Goal: Task Accomplishment & Management: Use online tool/utility

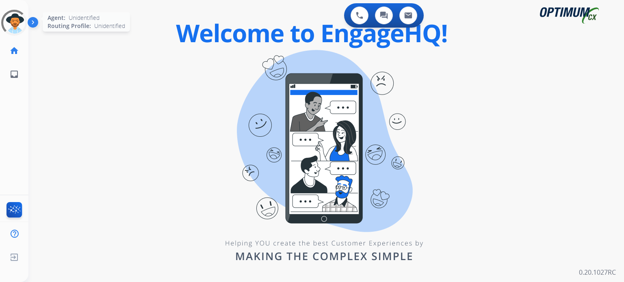
click at [16, 25] on div at bounding box center [14, 23] width 32 height 32
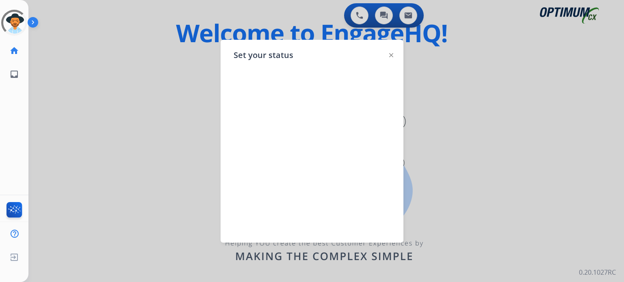
click at [189, 59] on div at bounding box center [312, 141] width 624 height 282
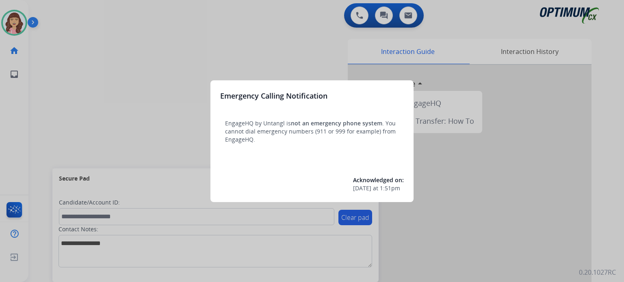
click at [128, 56] on div at bounding box center [312, 141] width 624 height 282
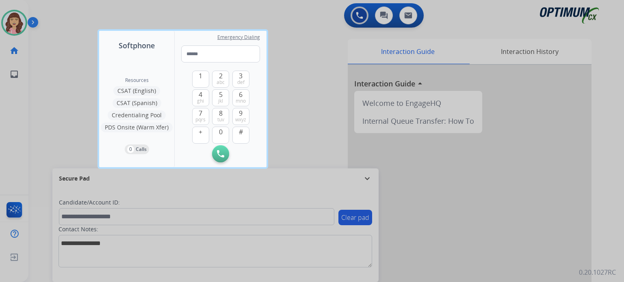
click at [317, 64] on div at bounding box center [312, 141] width 624 height 282
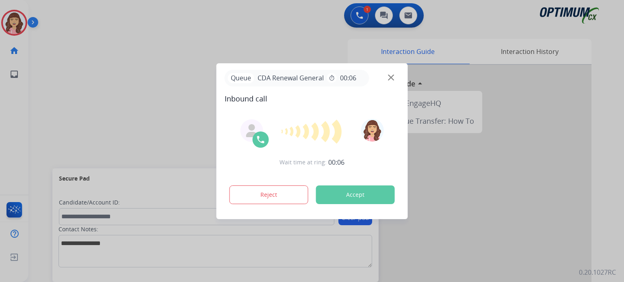
click at [509, 248] on div at bounding box center [312, 141] width 624 height 282
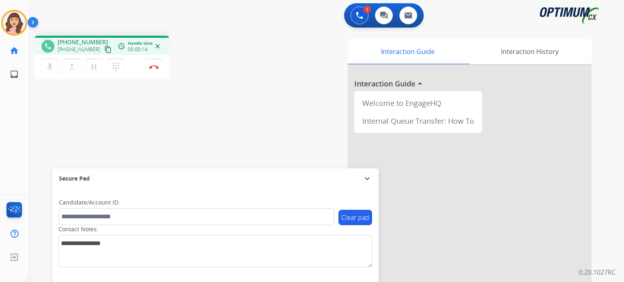
click at [104, 49] on mat-icon "content_copy" at bounding box center [107, 49] width 7 height 7
click at [151, 69] on button "Disconnect" at bounding box center [153, 67] width 17 height 17
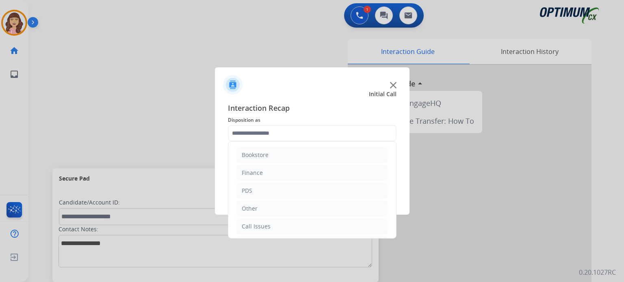
click at [280, 137] on input "text" at bounding box center [312, 133] width 169 height 16
click at [263, 224] on div "Renewal" at bounding box center [253, 227] width 23 height 8
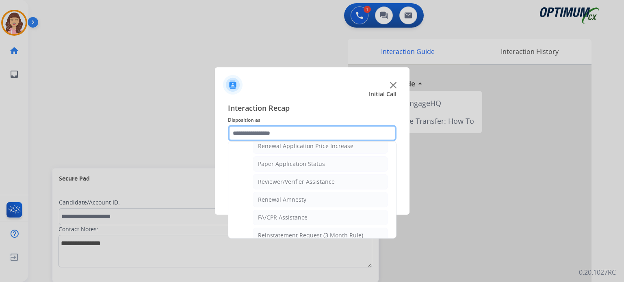
scroll to position [296, 0]
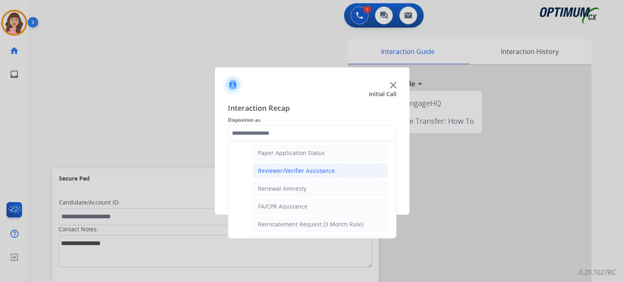
click at [309, 169] on div "Reviewer/Verifier Assistance" at bounding box center [296, 171] width 77 height 8
type input "**********"
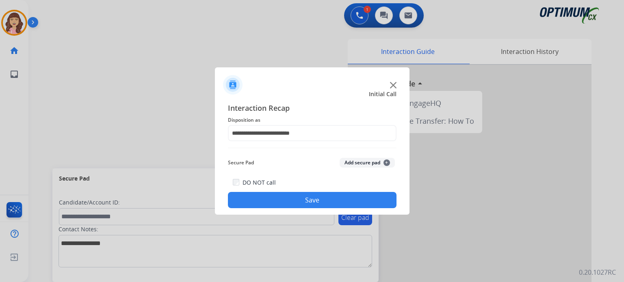
click at [304, 197] on button "Save" at bounding box center [312, 200] width 169 height 16
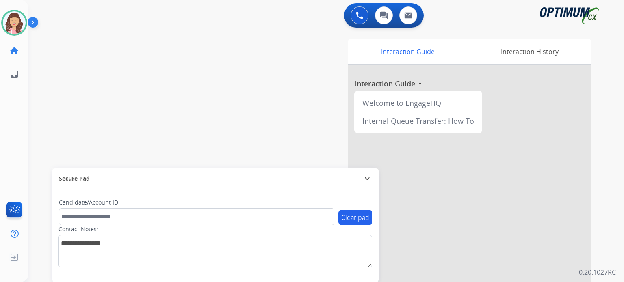
click at [197, 82] on div "swap_horiz Break voice bridge close_fullscreen Connect 3-Way Call merge_type Se…" at bounding box center [316, 198] width 576 height 339
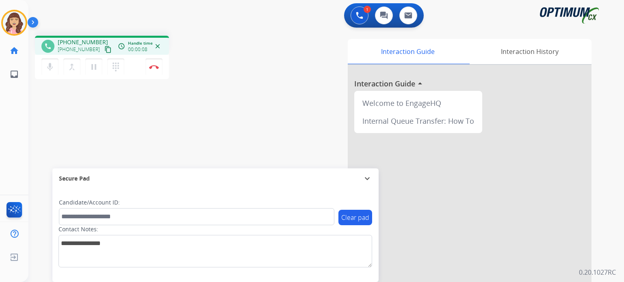
click at [104, 48] on mat-icon "content_copy" at bounding box center [107, 49] width 7 height 7
click at [156, 67] on img at bounding box center [154, 67] width 10 height 4
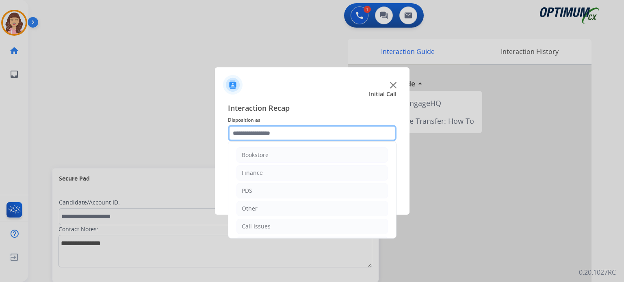
click at [281, 137] on input "text" at bounding box center [312, 133] width 169 height 16
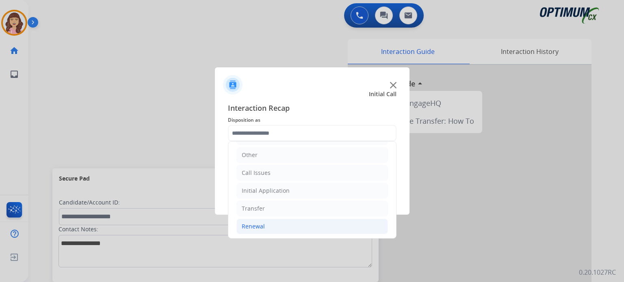
click at [263, 225] on div "Renewal" at bounding box center [253, 227] width 23 height 8
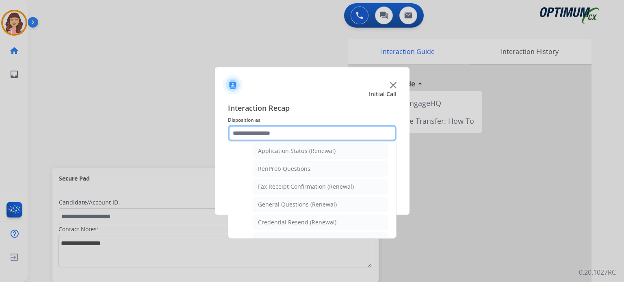
scroll to position [187, 0]
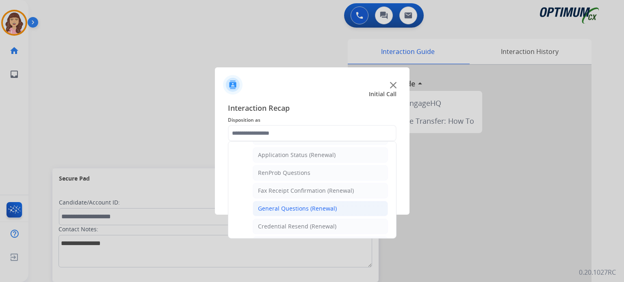
click at [313, 206] on div "General Questions (Renewal)" at bounding box center [297, 209] width 79 height 8
type input "**********"
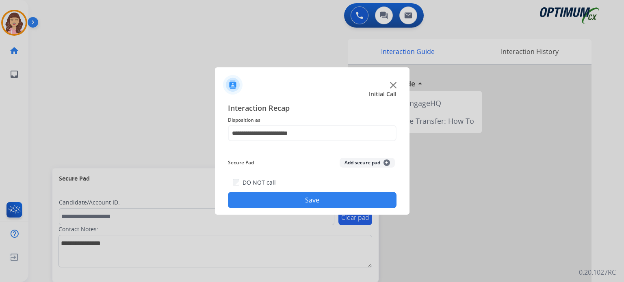
click at [289, 202] on button "Save" at bounding box center [312, 200] width 169 height 16
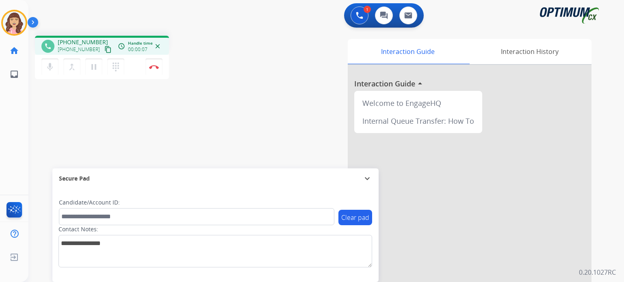
click at [104, 50] on mat-icon "content_copy" at bounding box center [107, 49] width 7 height 7
click at [47, 63] on mat-icon "mic" at bounding box center [50, 67] width 10 height 10
click at [47, 63] on mat-icon "mic_off" at bounding box center [50, 67] width 10 height 10
click at [156, 64] on button "Disconnect" at bounding box center [153, 67] width 17 height 17
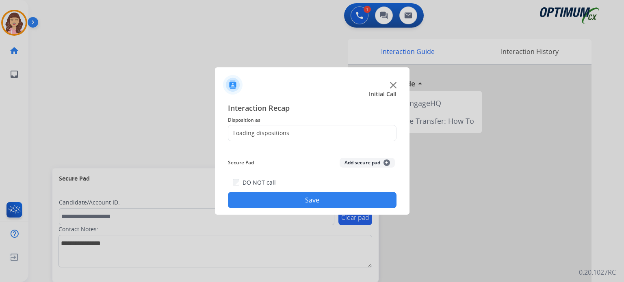
click at [269, 130] on div "Loading dispositions..." at bounding box center [261, 133] width 66 height 8
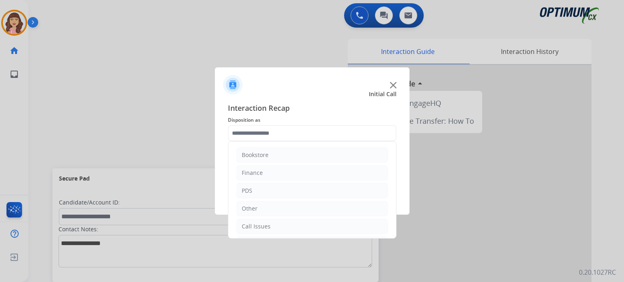
click at [306, 136] on input "text" at bounding box center [312, 133] width 169 height 16
click at [308, 196] on li "Initial Application" at bounding box center [312, 190] width 152 height 15
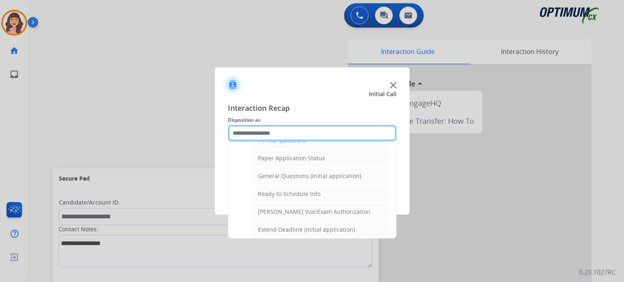
scroll to position [442, 0]
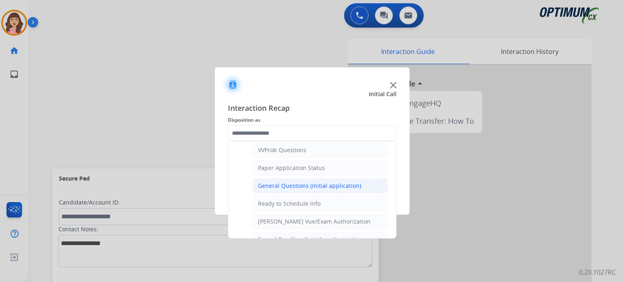
click at [312, 182] on div "General Questions (Initial application)" at bounding box center [309, 186] width 103 height 8
type input "**********"
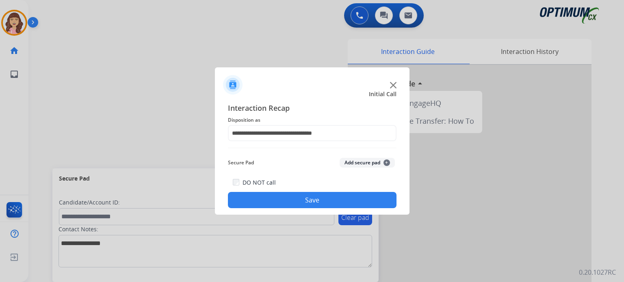
click at [310, 207] on button "Save" at bounding box center [312, 200] width 169 height 16
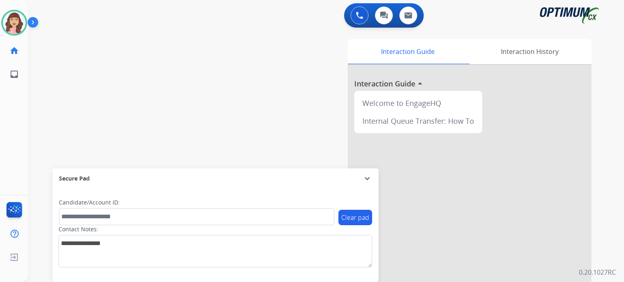
click at [168, 91] on div "swap_horiz Break voice bridge close_fullscreen Connect 3-Way Call merge_type Se…" at bounding box center [316, 198] width 576 height 339
click at [129, 69] on div "swap_horiz Break voice bridge close_fullscreen Connect 3-Way Call merge_type Se…" at bounding box center [316, 198] width 576 height 339
click at [14, 22] on img at bounding box center [14, 22] width 23 height 23
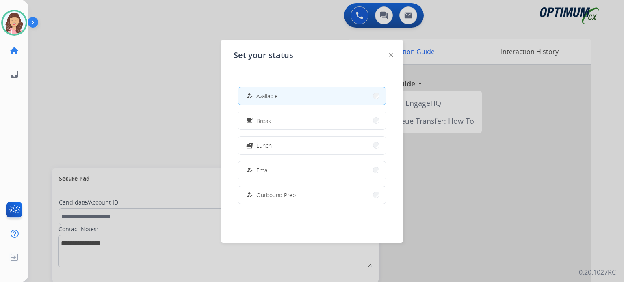
click at [262, 99] on span "Available" at bounding box center [267, 96] width 22 height 9
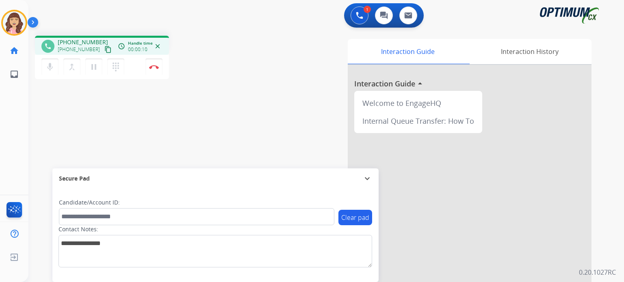
click at [104, 51] on mat-icon "content_copy" at bounding box center [107, 49] width 7 height 7
click at [172, 133] on div "phone [PHONE_NUMBER] [PHONE_NUMBER] content_copy access_time Call metrics Queue…" at bounding box center [316, 198] width 576 height 339
click at [156, 68] on img at bounding box center [154, 67] width 10 height 4
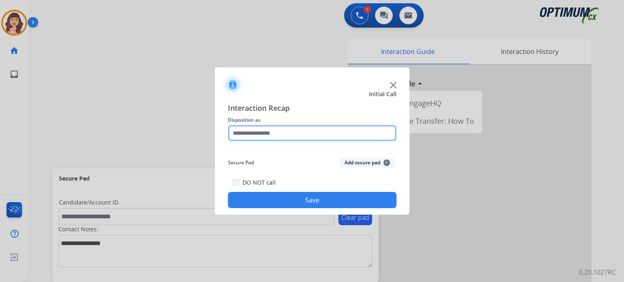
click at [311, 134] on input "text" at bounding box center [312, 133] width 169 height 16
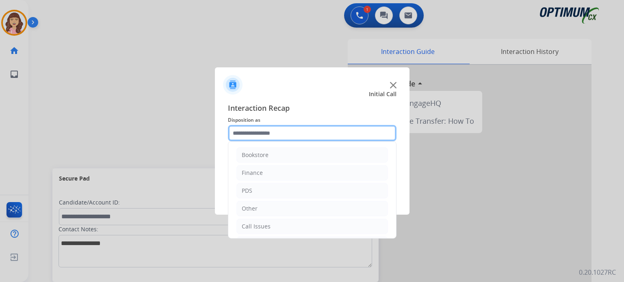
scroll to position [54, 0]
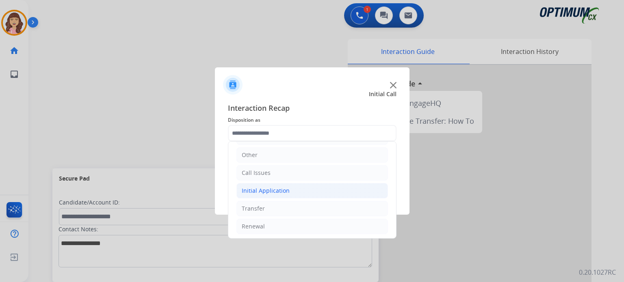
click at [277, 187] on div "Initial Application" at bounding box center [266, 191] width 48 height 8
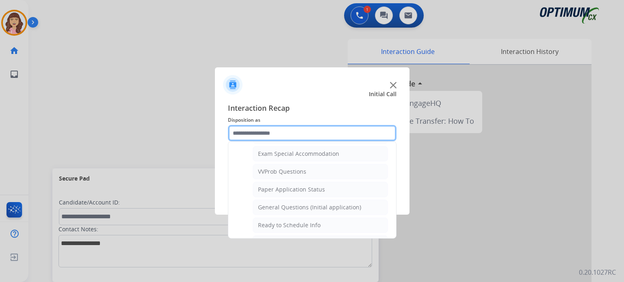
scroll to position [405, 0]
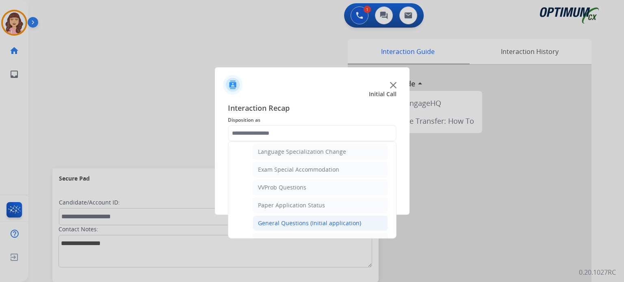
click at [294, 219] on div "General Questions (Initial application)" at bounding box center [309, 223] width 103 height 8
type input "**********"
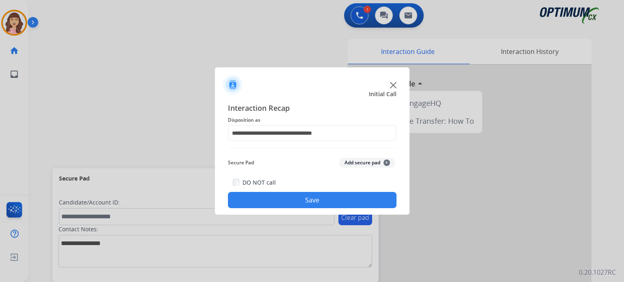
click at [312, 198] on button "Save" at bounding box center [312, 200] width 169 height 16
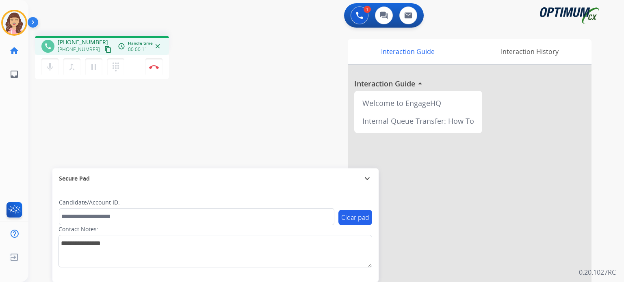
click at [104, 48] on mat-icon "content_copy" at bounding box center [107, 49] width 7 height 7
click at [154, 67] on img at bounding box center [154, 67] width 10 height 4
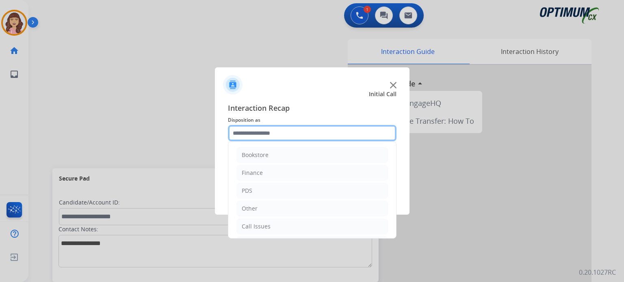
click at [277, 132] on input "text" at bounding box center [312, 133] width 169 height 16
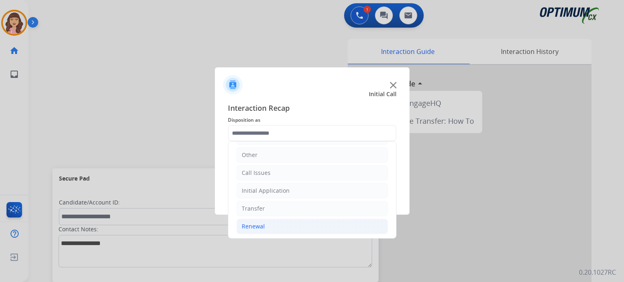
click at [271, 222] on li "Renewal" at bounding box center [312, 226] width 152 height 15
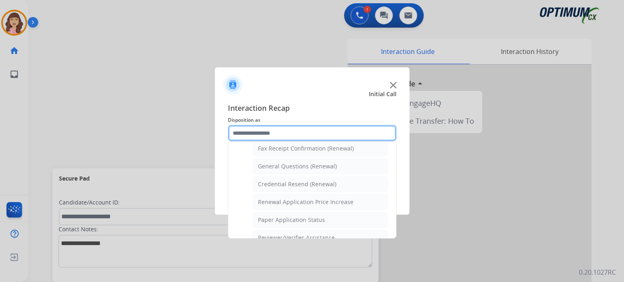
scroll to position [225, 0]
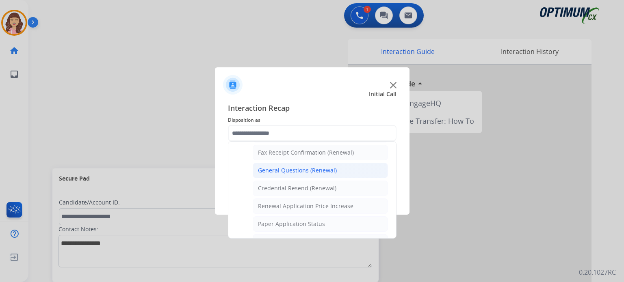
click at [299, 167] on div "General Questions (Renewal)" at bounding box center [297, 171] width 79 height 8
type input "**********"
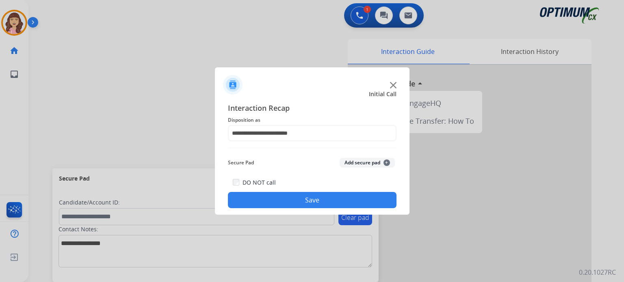
click at [303, 200] on button "Save" at bounding box center [312, 200] width 169 height 16
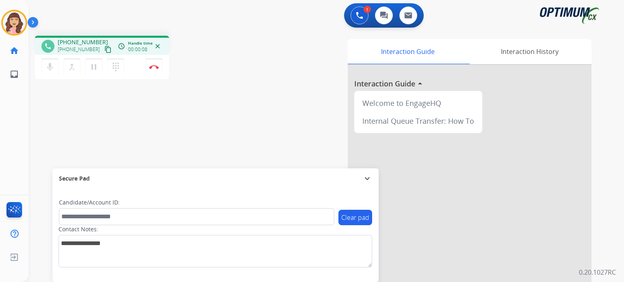
click at [104, 49] on mat-icon "content_copy" at bounding box center [107, 49] width 7 height 7
click at [206, 128] on div "phone [PHONE_NUMBER] [PHONE_NUMBER] content_copy access_time Call metrics Queue…" at bounding box center [316, 198] width 576 height 339
click at [207, 134] on div "phone [PHONE_NUMBER] [PHONE_NUMBER] content_copy access_time Call metrics Queue…" at bounding box center [316, 198] width 576 height 339
click at [226, 146] on div "phone [PHONE_NUMBER] [PHONE_NUMBER] content_copy access_time Call metrics Queue…" at bounding box center [316, 198] width 576 height 339
click at [154, 67] on img at bounding box center [154, 67] width 10 height 4
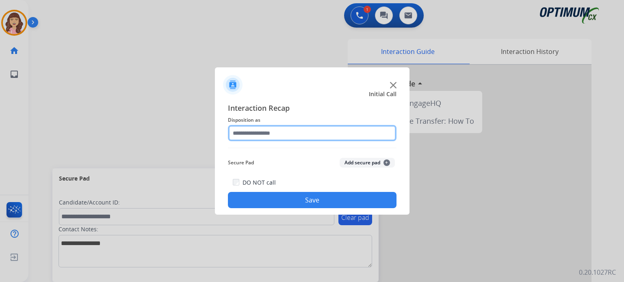
click at [290, 130] on input "text" at bounding box center [312, 133] width 169 height 16
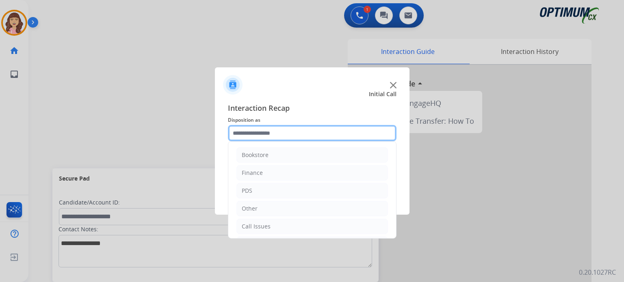
scroll to position [54, 0]
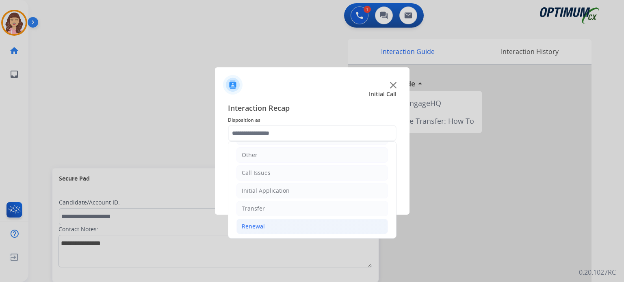
click at [273, 226] on li "Renewal" at bounding box center [312, 226] width 152 height 15
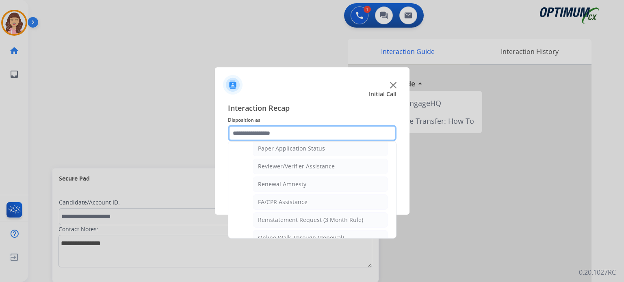
scroll to position [302, 0]
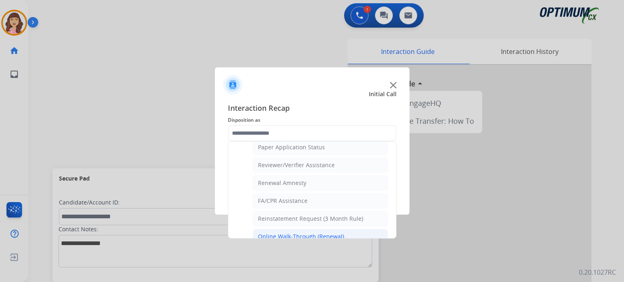
click at [323, 233] on div "Online Walk-Through (Renewal)" at bounding box center [301, 237] width 86 height 8
type input "**********"
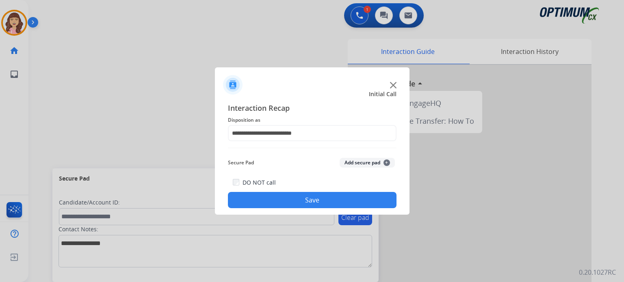
click at [328, 200] on button "Save" at bounding box center [312, 200] width 169 height 16
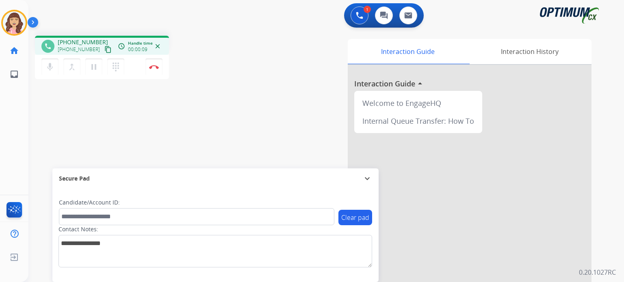
click at [104, 51] on mat-icon "content_copy" at bounding box center [107, 49] width 7 height 7
click at [154, 68] on img at bounding box center [154, 67] width 10 height 4
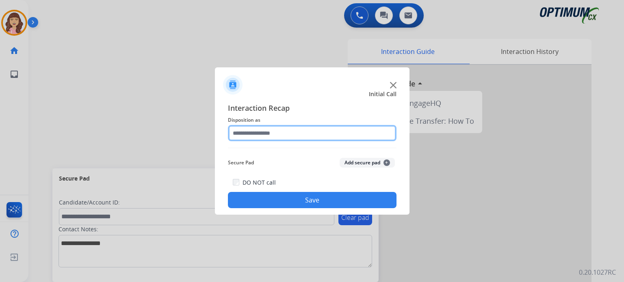
click at [296, 135] on input "text" at bounding box center [312, 133] width 169 height 16
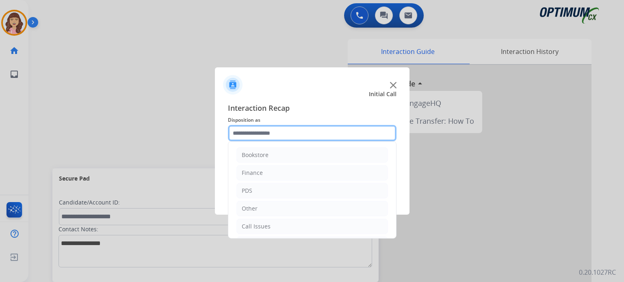
scroll to position [54, 0]
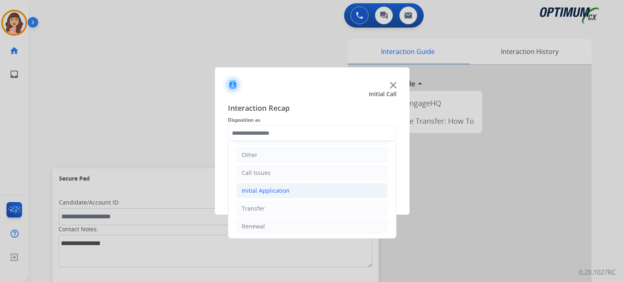
click at [294, 191] on li "Initial Application" at bounding box center [312, 190] width 152 height 15
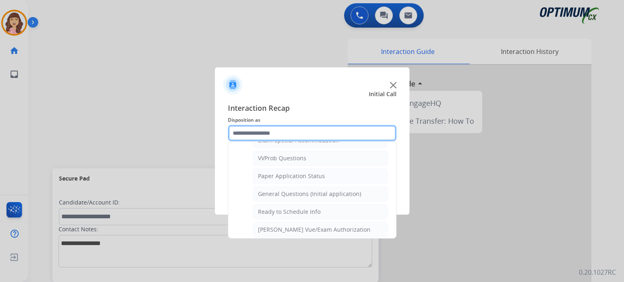
scroll to position [438, 0]
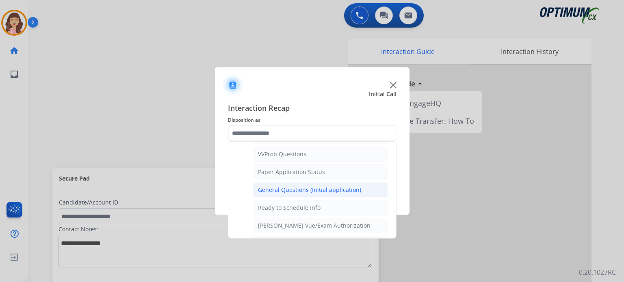
click at [322, 186] on div "General Questions (Initial application)" at bounding box center [309, 190] width 103 height 8
type input "**********"
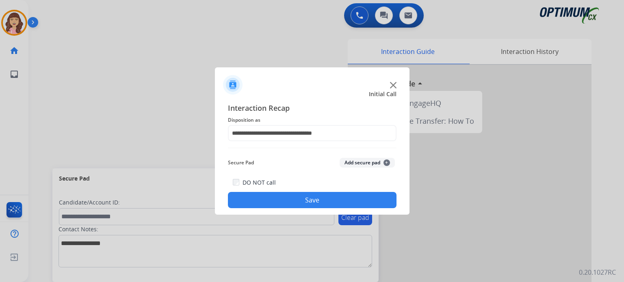
click at [304, 200] on button "Save" at bounding box center [312, 200] width 169 height 16
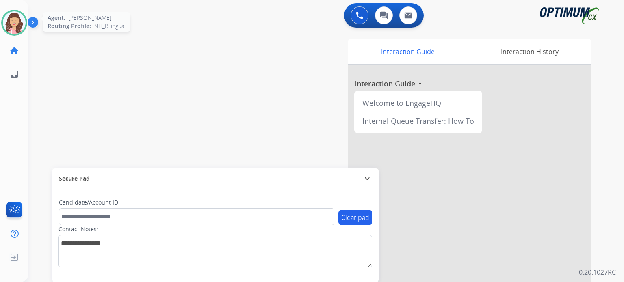
click at [15, 22] on img at bounding box center [14, 22] width 23 height 23
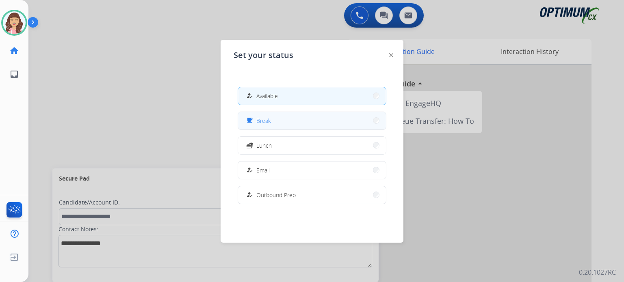
click at [263, 120] on span "Break" at bounding box center [263, 121] width 15 height 9
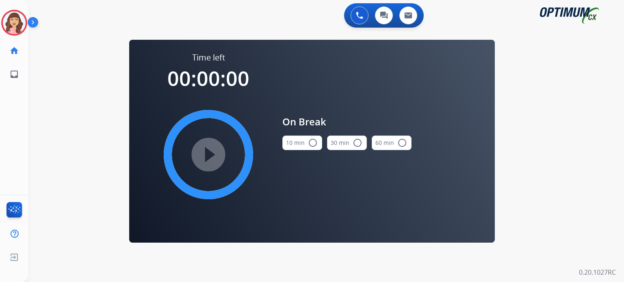
click at [312, 148] on button "10 min radio_button_unchecked" at bounding box center [302, 143] width 40 height 15
click at [208, 154] on mat-icon "play_circle_filled" at bounding box center [209, 155] width 10 height 10
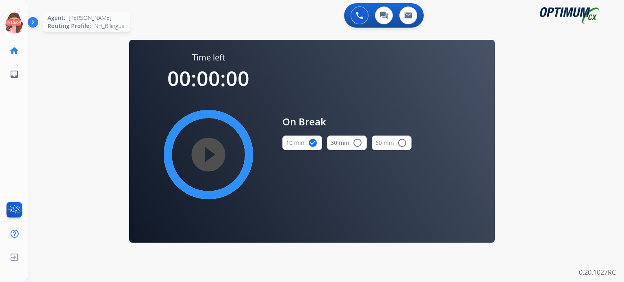
click at [14, 23] on icon at bounding box center [14, 23] width 26 height 26
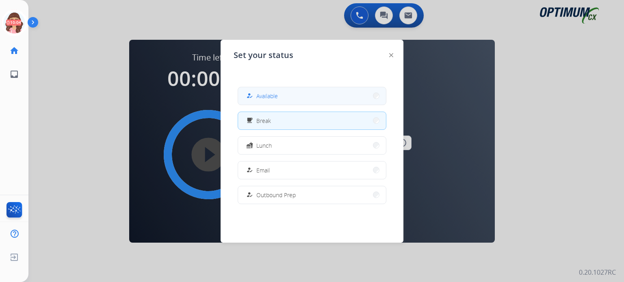
click at [294, 97] on button "how_to_reg Available" at bounding box center [312, 95] width 148 height 17
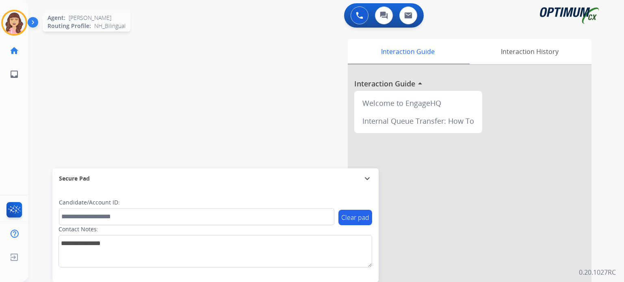
click at [10, 24] on img at bounding box center [14, 22] width 23 height 23
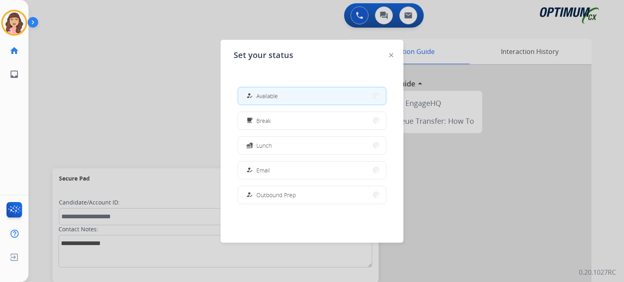
click at [159, 97] on div at bounding box center [312, 141] width 624 height 282
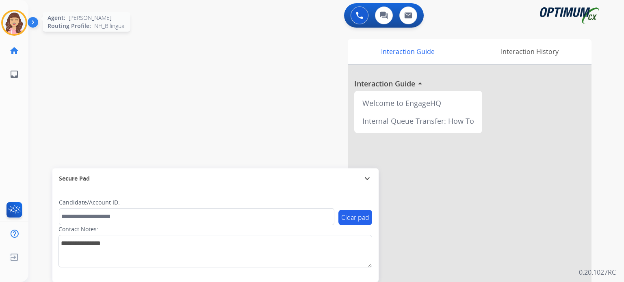
click at [11, 24] on img at bounding box center [14, 22] width 23 height 23
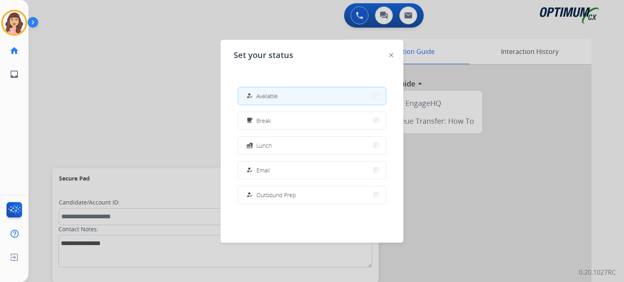
click at [136, 137] on div at bounding box center [312, 141] width 624 height 282
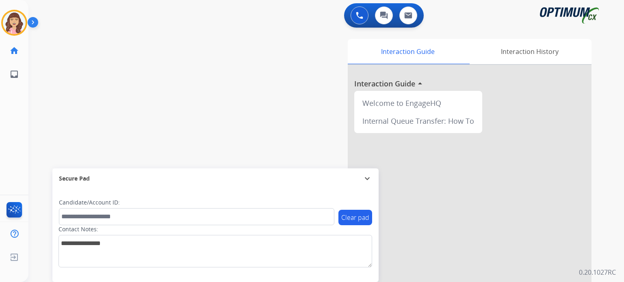
click at [434, 256] on div at bounding box center [470, 216] width 244 height 303
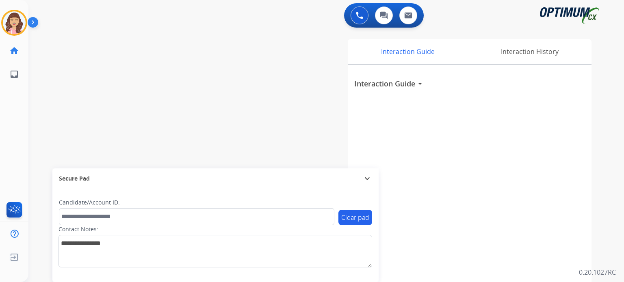
click at [193, 124] on div "swap_horiz Break voice bridge close_fullscreen Connect 3-Way Call merge_type Se…" at bounding box center [316, 198] width 576 height 339
click at [86, 100] on div "swap_horiz Break voice bridge close_fullscreen Connect 3-Way Call merge_type Se…" at bounding box center [316, 198] width 576 height 339
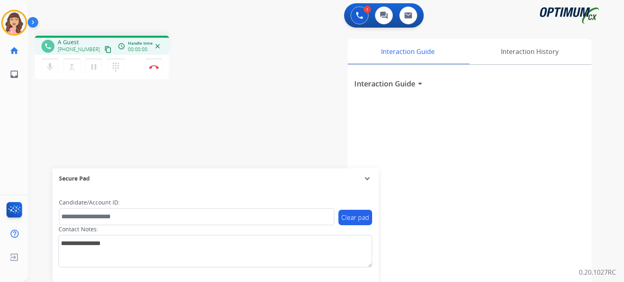
click at [205, 126] on div "phone A Guest [PHONE_NUMBER] content_copy access_time Call metrics Queue 00:09 …" at bounding box center [316, 198] width 576 height 339
click at [104, 48] on mat-icon "content_copy" at bounding box center [107, 49] width 7 height 7
click at [213, 125] on div "phone [PHONE_NUMBER] [PHONE_NUMBER] content_copy access_time Call metrics Queue…" at bounding box center [316, 198] width 576 height 339
click at [152, 68] on img at bounding box center [154, 67] width 10 height 4
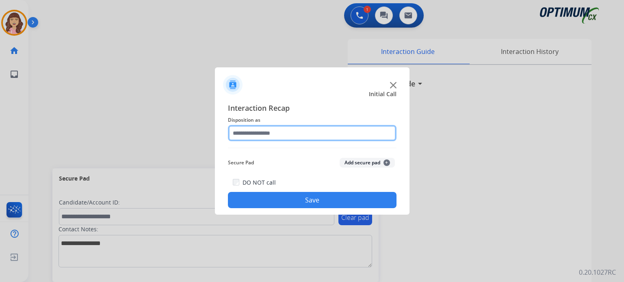
click at [271, 133] on input "text" at bounding box center [312, 133] width 169 height 16
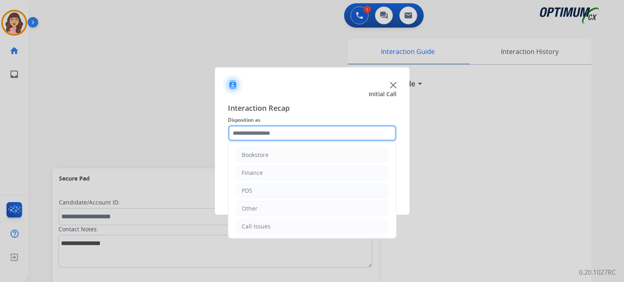
scroll to position [54, 0]
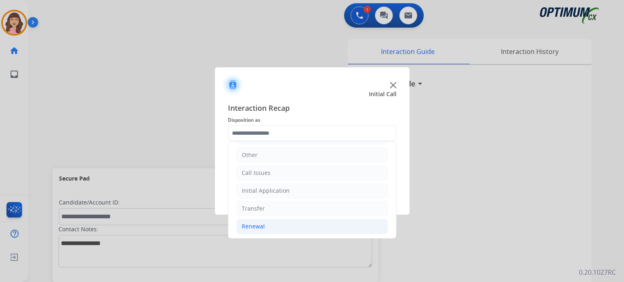
click at [254, 229] on li "Renewal" at bounding box center [312, 226] width 152 height 15
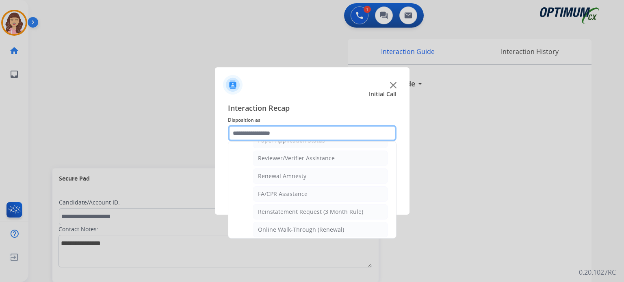
scroll to position [310, 0]
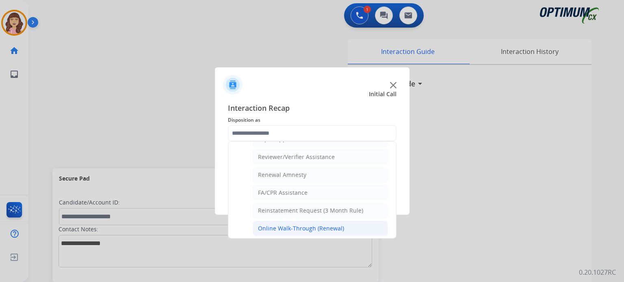
click at [319, 225] on div "Online Walk-Through (Renewal)" at bounding box center [301, 229] width 86 height 8
type input "**********"
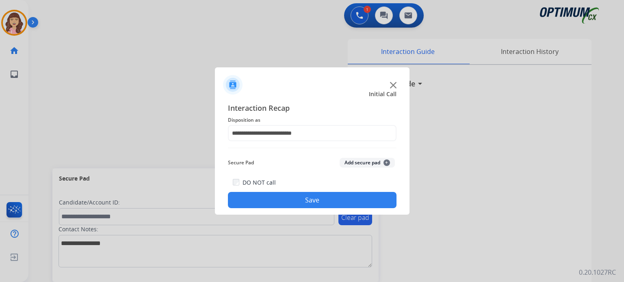
click at [306, 202] on button "Save" at bounding box center [312, 200] width 169 height 16
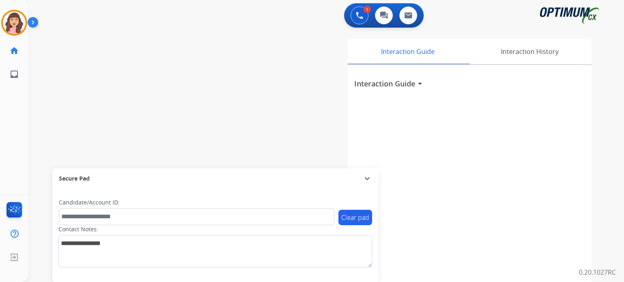
drag, startPoint x: 178, startPoint y: 85, endPoint x: 134, endPoint y: 32, distance: 68.7
click at [178, 85] on div "swap_horiz Break voice bridge close_fullscreen Connect 3-Way Call merge_type Se…" at bounding box center [316, 198] width 576 height 339
click at [199, 80] on div "swap_horiz Break voice bridge close_fullscreen Connect 3-Way Call merge_type Se…" at bounding box center [316, 198] width 576 height 339
click at [85, 86] on div "swap_horiz Break voice bridge close_fullscreen Connect 3-Way Call merge_type Se…" at bounding box center [316, 198] width 576 height 339
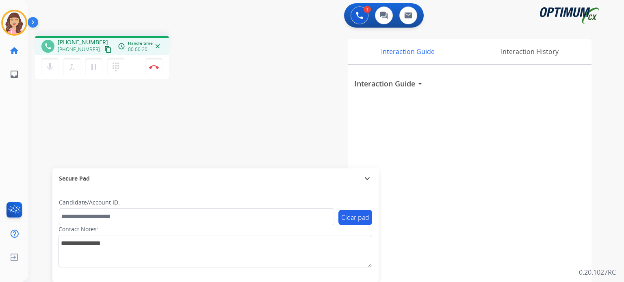
click at [104, 48] on mat-icon "content_copy" at bounding box center [107, 49] width 7 height 7
click at [154, 68] on img at bounding box center [154, 67] width 10 height 4
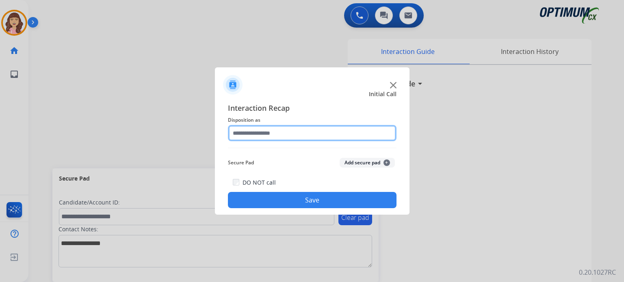
click at [271, 137] on input "text" at bounding box center [312, 133] width 169 height 16
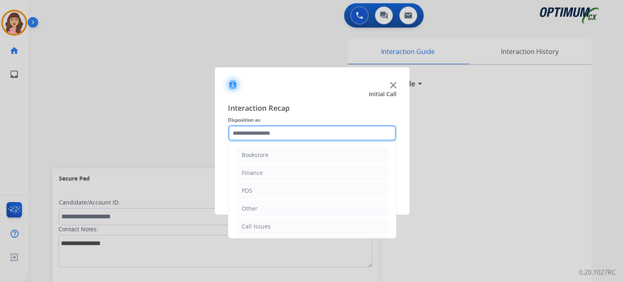
scroll to position [54, 0]
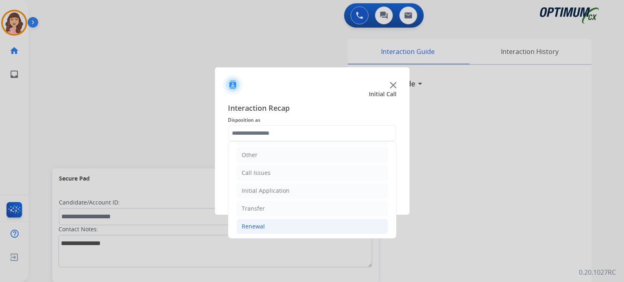
click at [276, 227] on li "Renewal" at bounding box center [312, 226] width 152 height 15
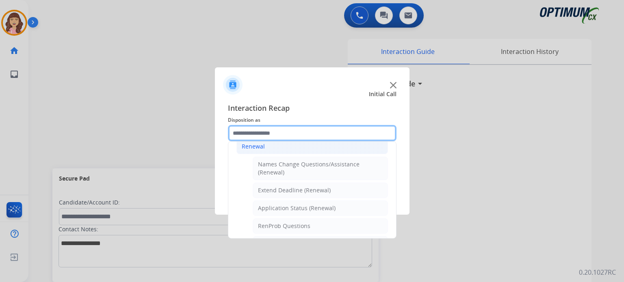
scroll to position [132, 0]
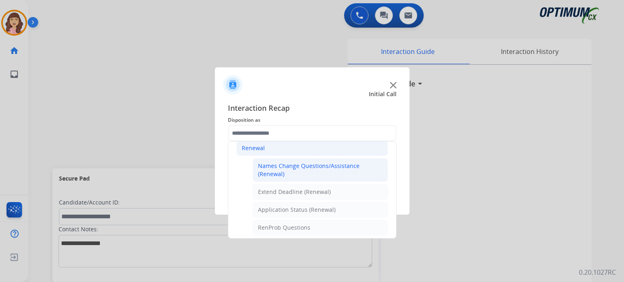
click at [327, 160] on li "Names Change Questions/Assistance (Renewal)" at bounding box center [320, 170] width 135 height 24
type input "**********"
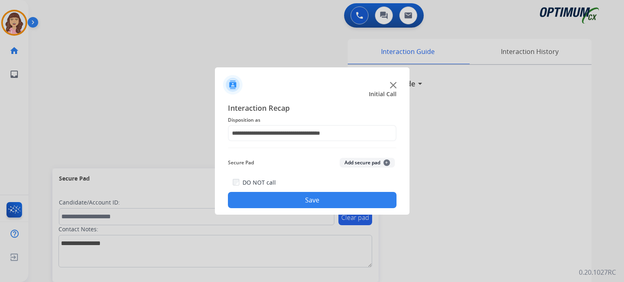
click at [289, 201] on button "Save" at bounding box center [312, 200] width 169 height 16
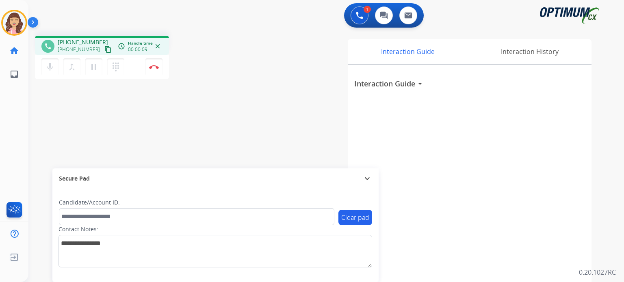
click at [104, 50] on mat-icon "content_copy" at bounding box center [107, 49] width 7 height 7
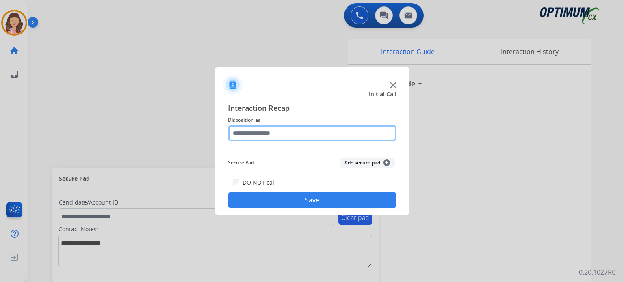
click at [317, 135] on input "text" at bounding box center [312, 133] width 169 height 16
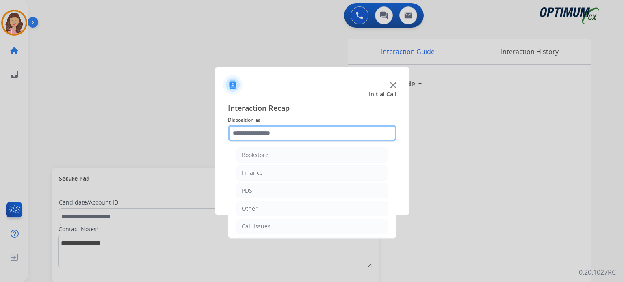
scroll to position [54, 0]
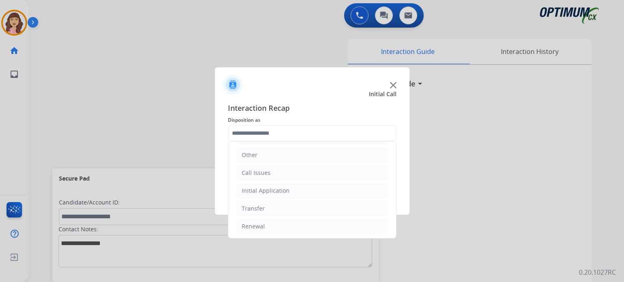
drag, startPoint x: 258, startPoint y: 221, endPoint x: 349, endPoint y: 181, distance: 99.6
click at [262, 220] on li "Renewal" at bounding box center [312, 226] width 152 height 15
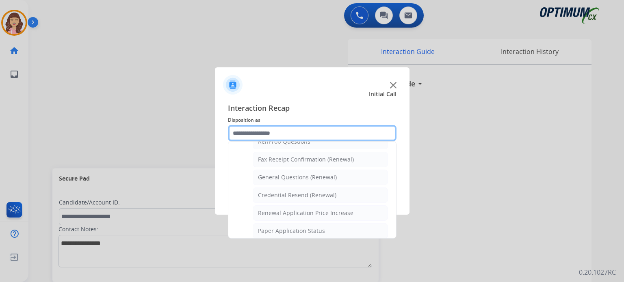
scroll to position [216, 0]
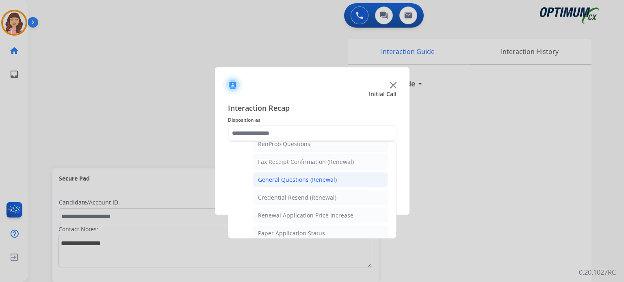
click at [286, 180] on div "General Questions (Renewal)" at bounding box center [297, 180] width 79 height 8
type input "**********"
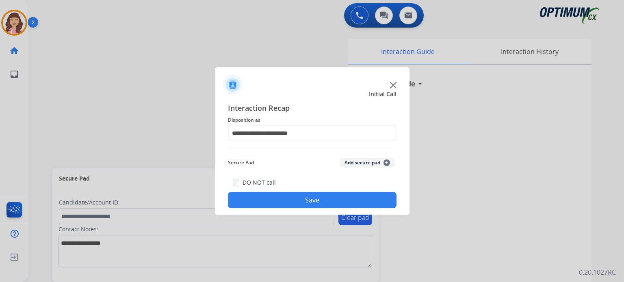
click at [292, 198] on button "Save" at bounding box center [312, 200] width 169 height 16
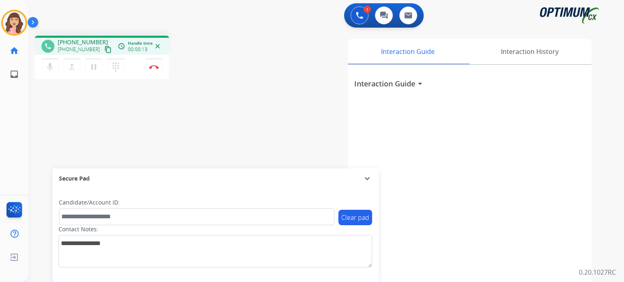
click at [104, 51] on mat-icon "content_copy" at bounding box center [107, 49] width 7 height 7
click at [152, 68] on img at bounding box center [154, 67] width 10 height 4
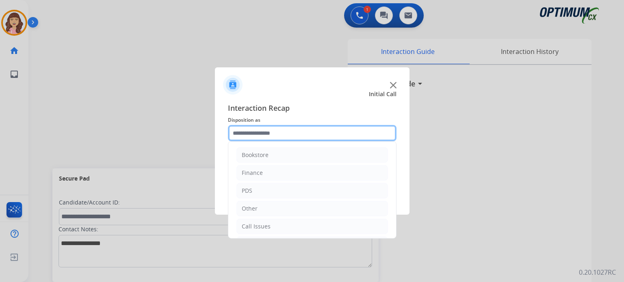
click at [284, 137] on input "text" at bounding box center [312, 133] width 169 height 16
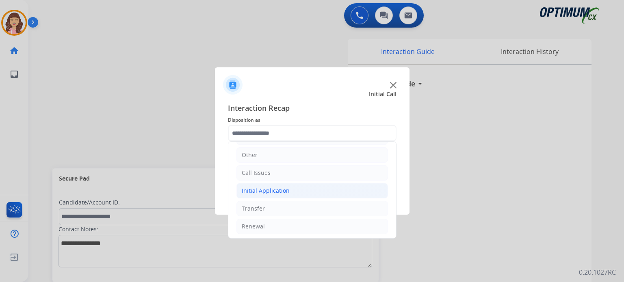
click at [280, 188] on div "Initial Application" at bounding box center [266, 191] width 48 height 8
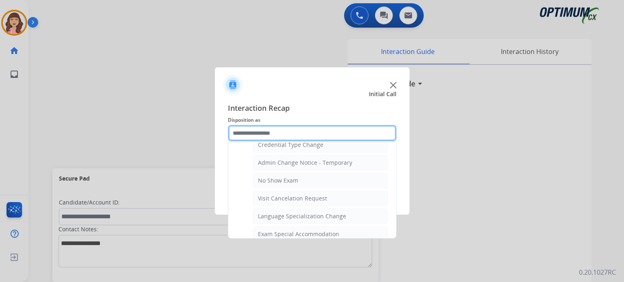
scroll to position [348, 0]
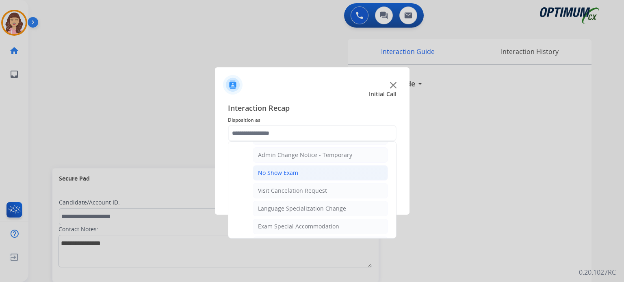
click at [290, 171] on div "No Show Exam" at bounding box center [278, 173] width 40 height 8
type input "**********"
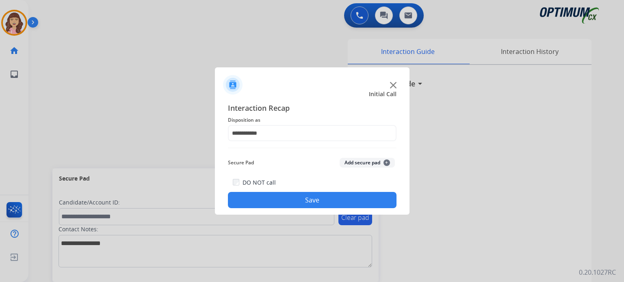
click at [312, 204] on button "Save" at bounding box center [312, 200] width 169 height 16
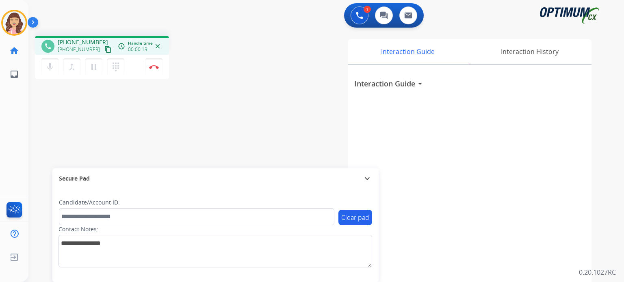
click at [104, 48] on mat-icon "content_copy" at bounding box center [107, 49] width 7 height 7
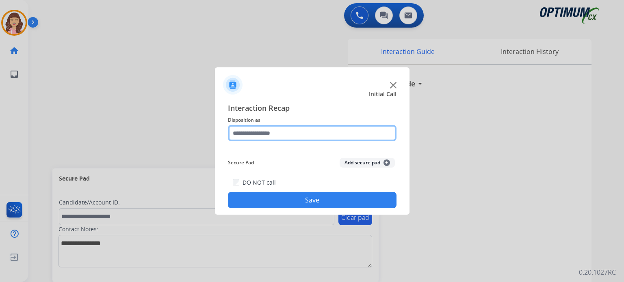
click at [288, 133] on input "text" at bounding box center [312, 133] width 169 height 16
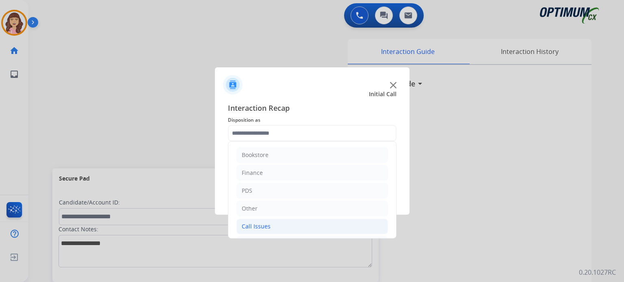
click at [268, 225] on div "Call Issues" at bounding box center [256, 227] width 29 height 8
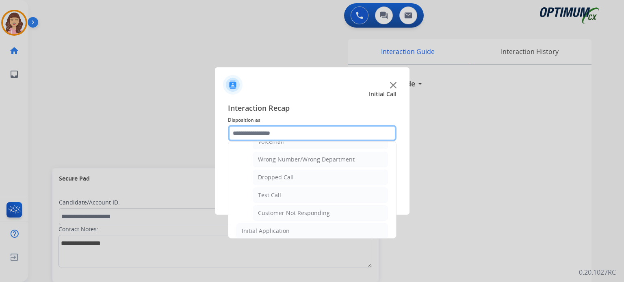
scroll to position [106, 0]
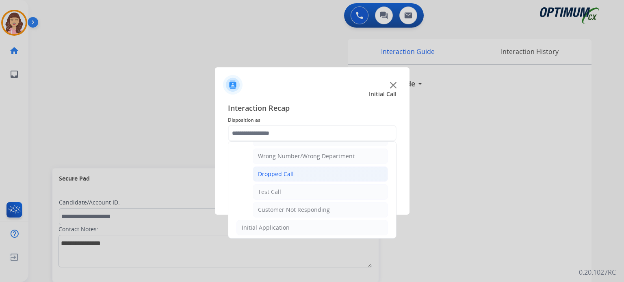
click at [291, 172] on div "Dropped Call" at bounding box center [276, 174] width 36 height 8
type input "**********"
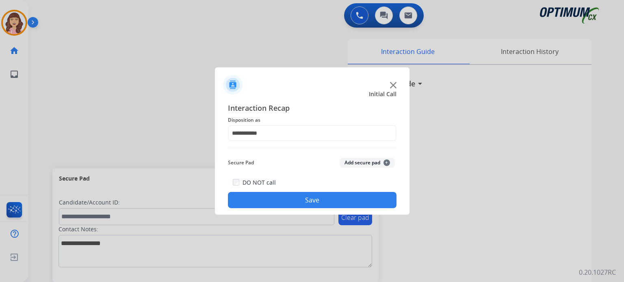
click at [297, 197] on button "Save" at bounding box center [312, 200] width 169 height 16
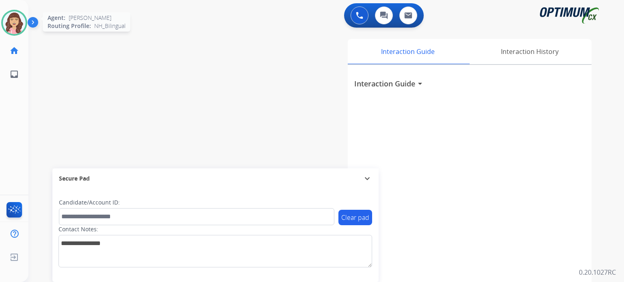
click at [18, 27] on img at bounding box center [14, 22] width 23 height 23
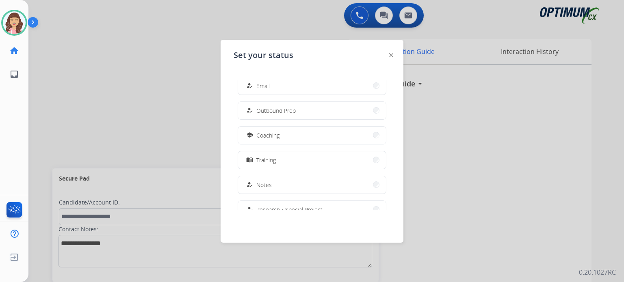
scroll to position [202, 0]
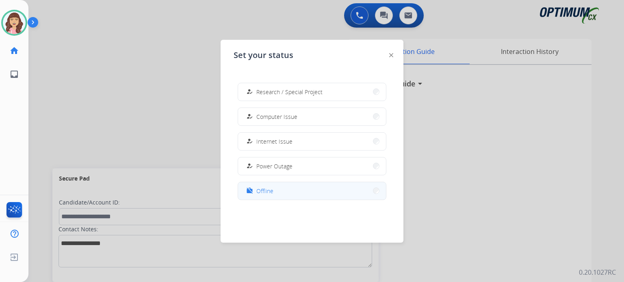
click at [286, 192] on button "work_off Offline" at bounding box center [312, 190] width 148 height 17
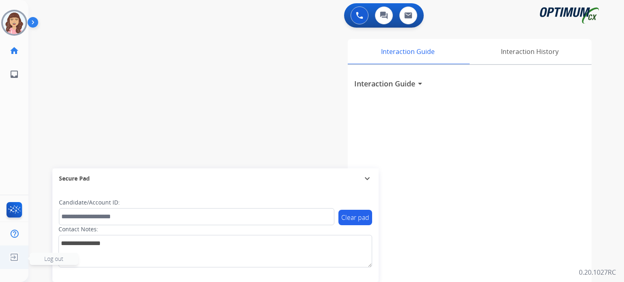
click at [11, 256] on img at bounding box center [14, 257] width 15 height 15
